Goal: Information Seeking & Learning: Learn about a topic

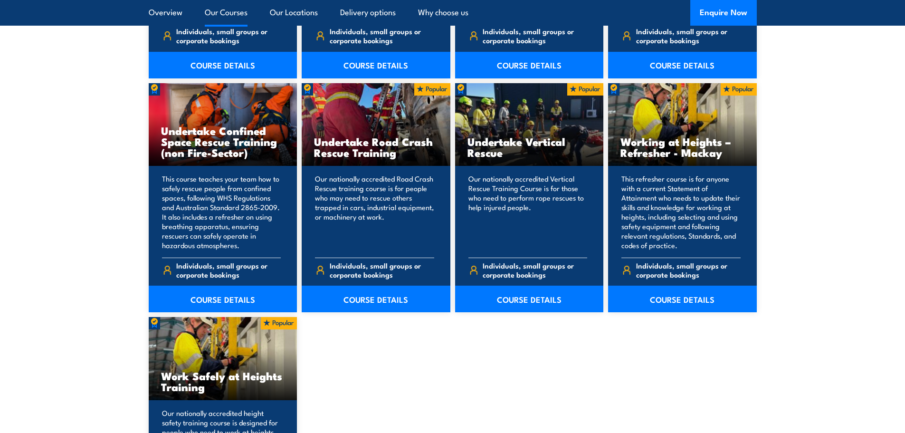
scroll to position [998, 0]
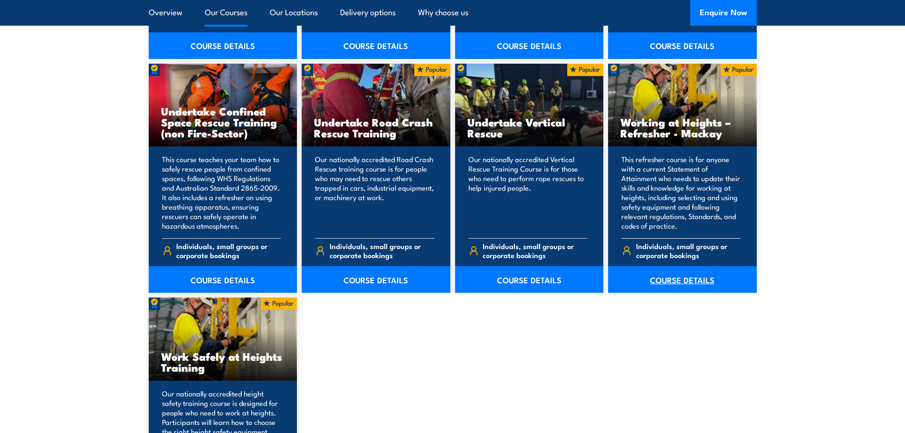
click at [674, 283] on link "COURSE DETAILS" at bounding box center [682, 279] width 149 height 27
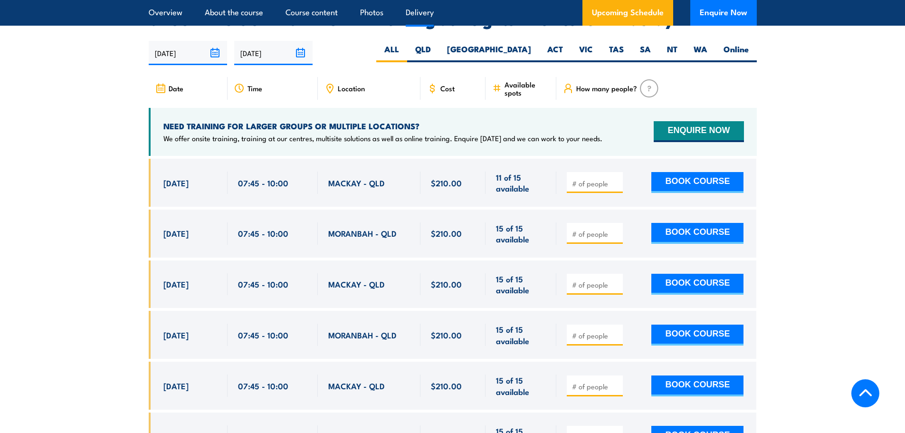
scroll to position [1473, 0]
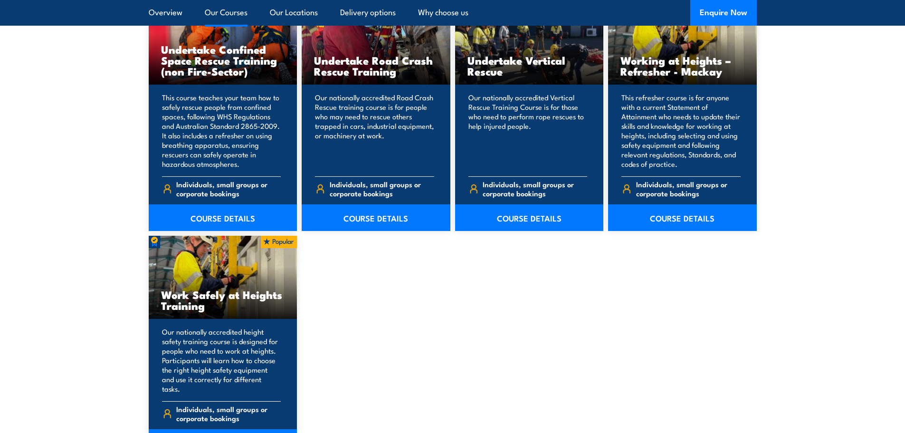
scroll to position [1140, 0]
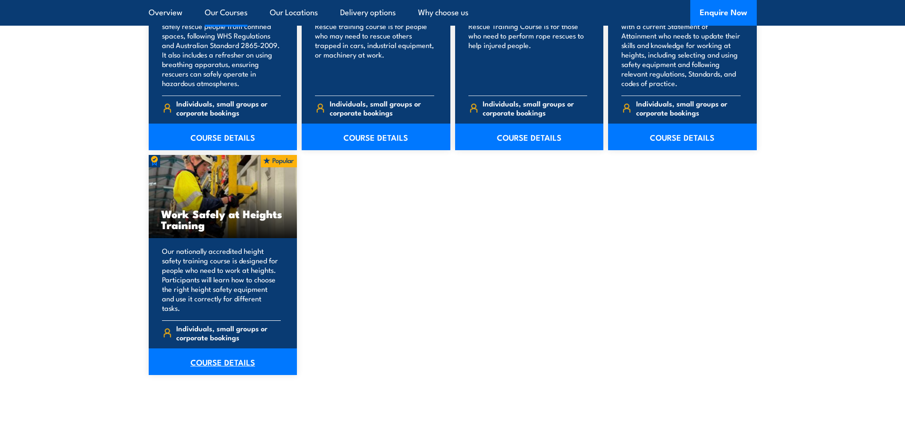
click at [224, 353] on link "COURSE DETAILS" at bounding box center [223, 361] width 149 height 27
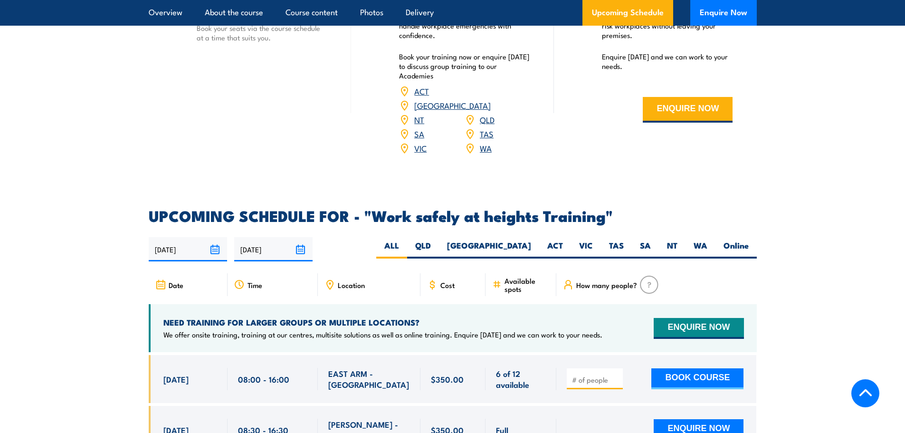
scroll to position [1188, 0]
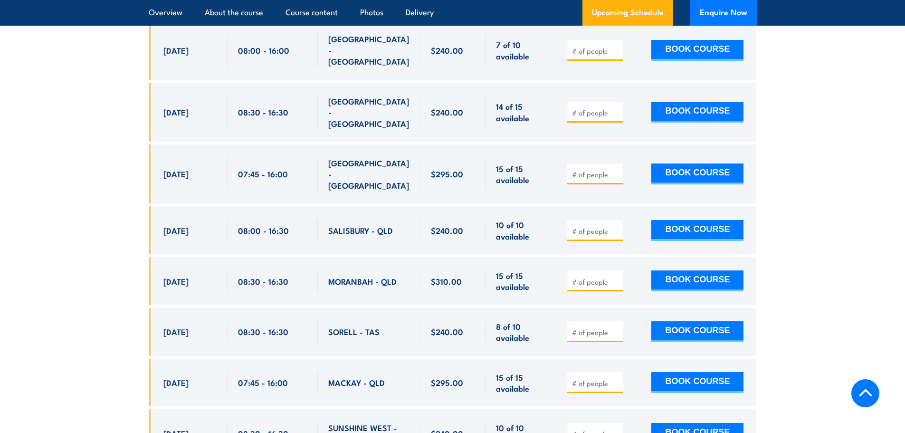
scroll to position [2898, 0]
